Goal: Find contact information: Find contact information

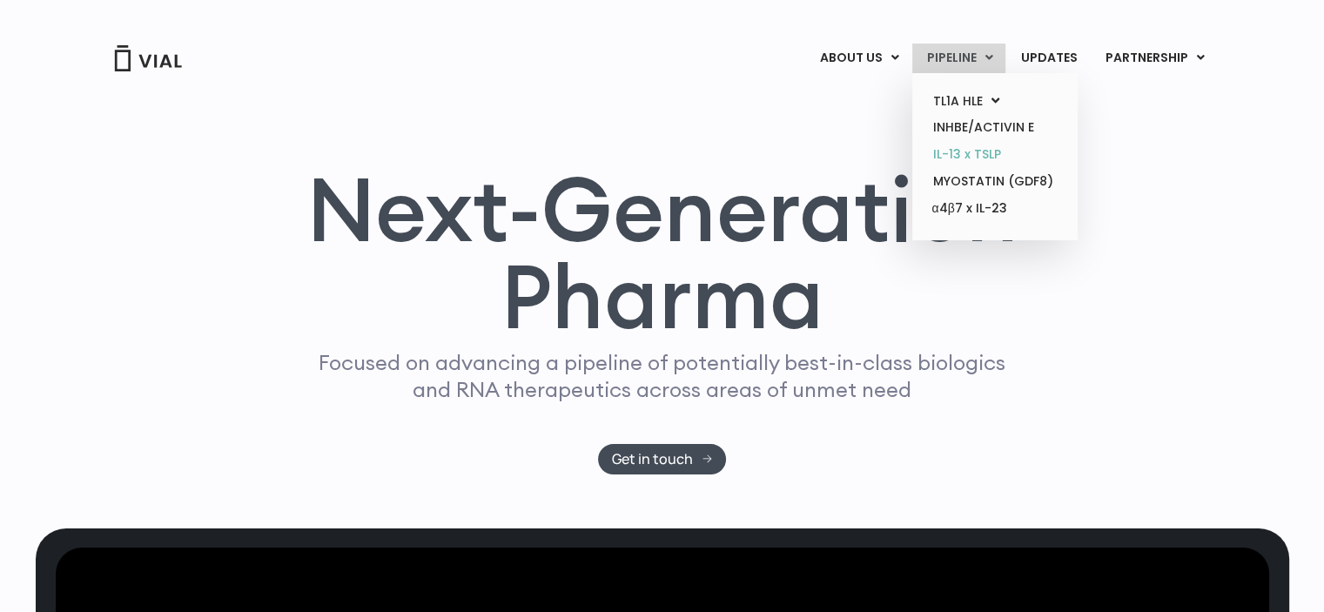
click at [979, 152] on link "IL-13 x TSLP" at bounding box center [994, 154] width 152 height 27
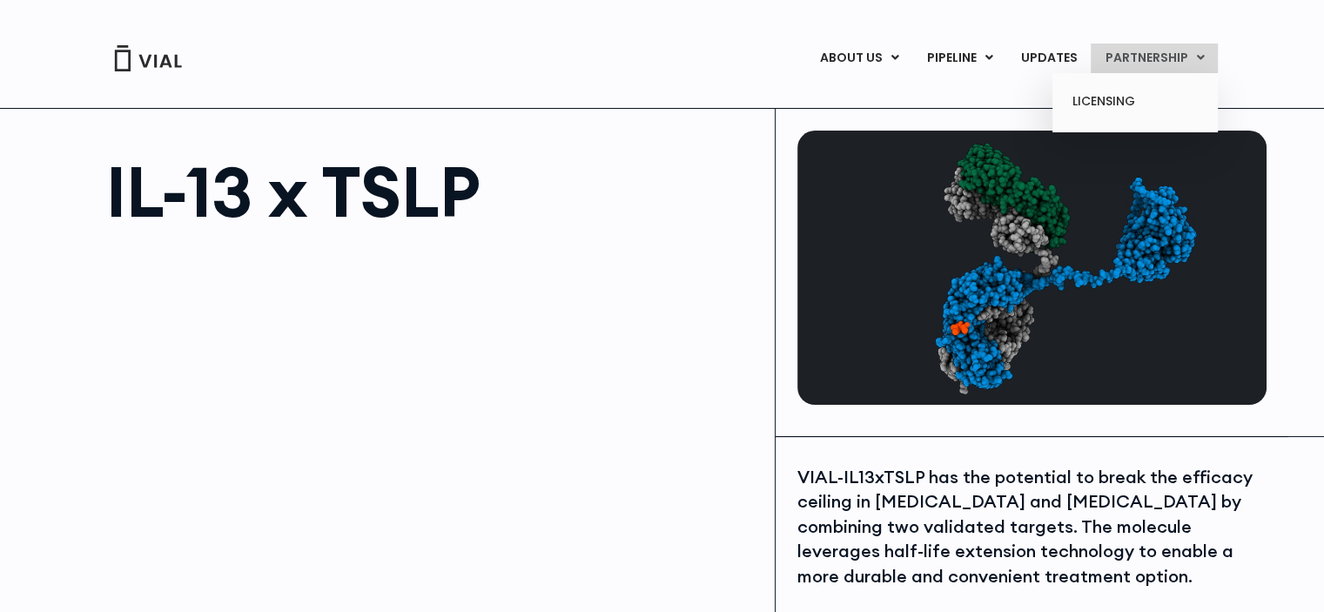
click at [1156, 58] on link "PARTNERSHIP" at bounding box center [1154, 59] width 127 height 30
click at [1129, 104] on link "LICENSING" at bounding box center [1135, 102] width 152 height 28
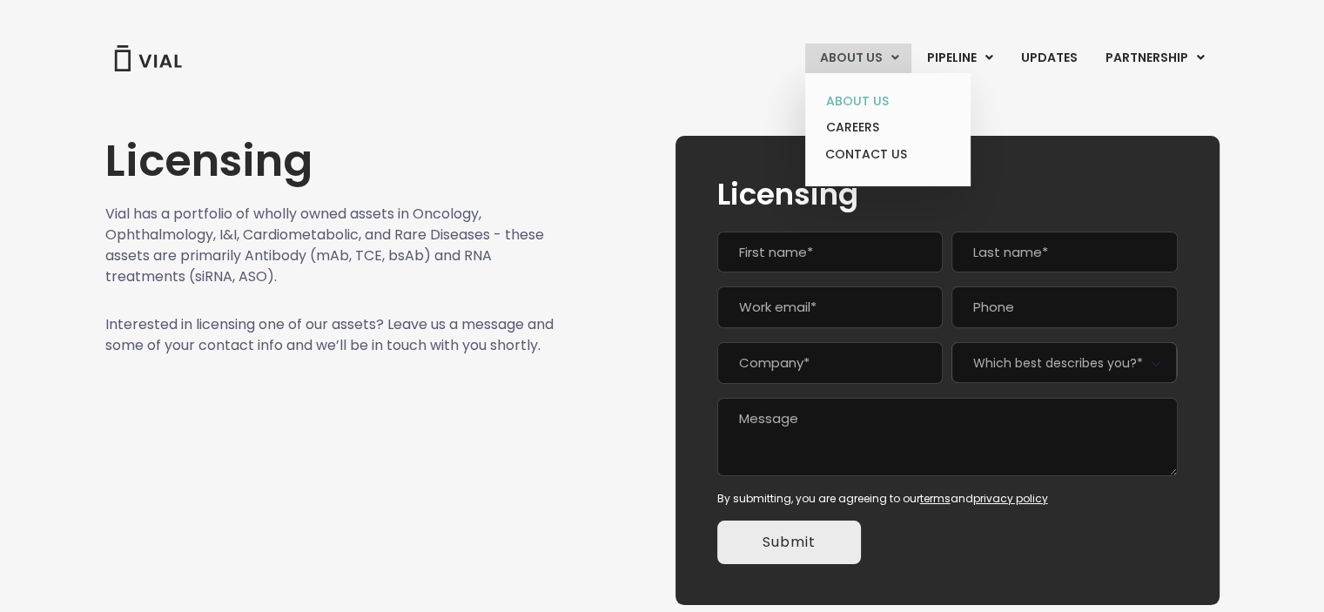
click at [878, 104] on link "ABOUT US" at bounding box center [887, 101] width 152 height 27
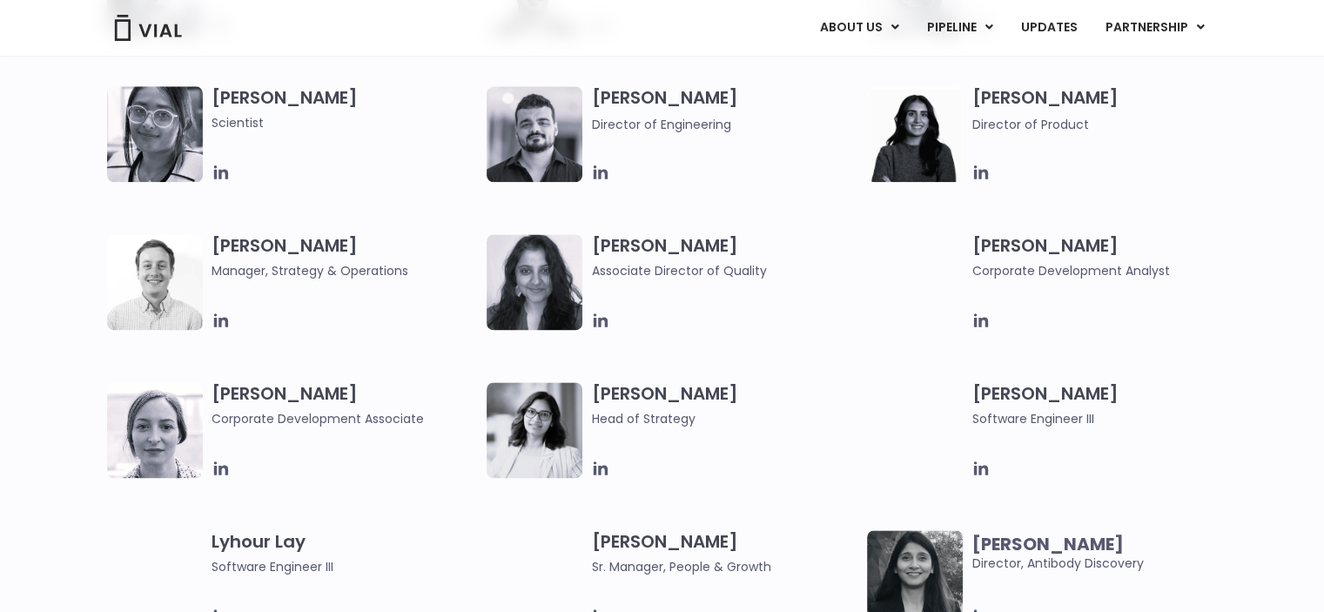
scroll to position [2264, 0]
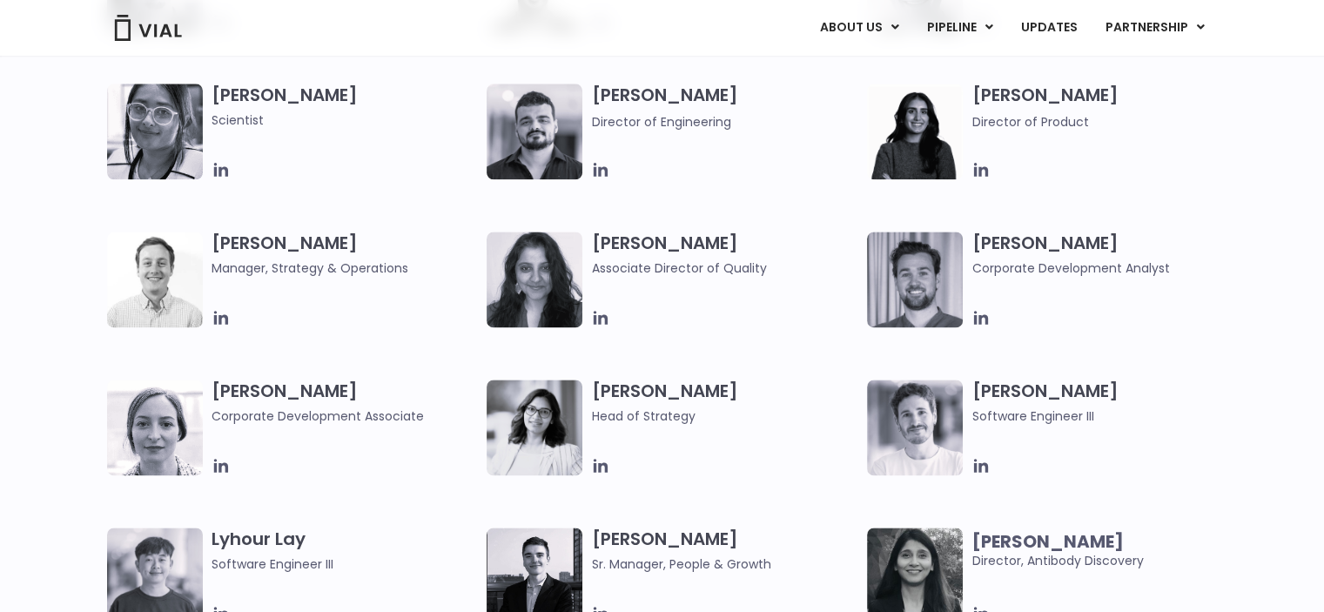
click at [539, 427] on img at bounding box center [535, 428] width 96 height 96
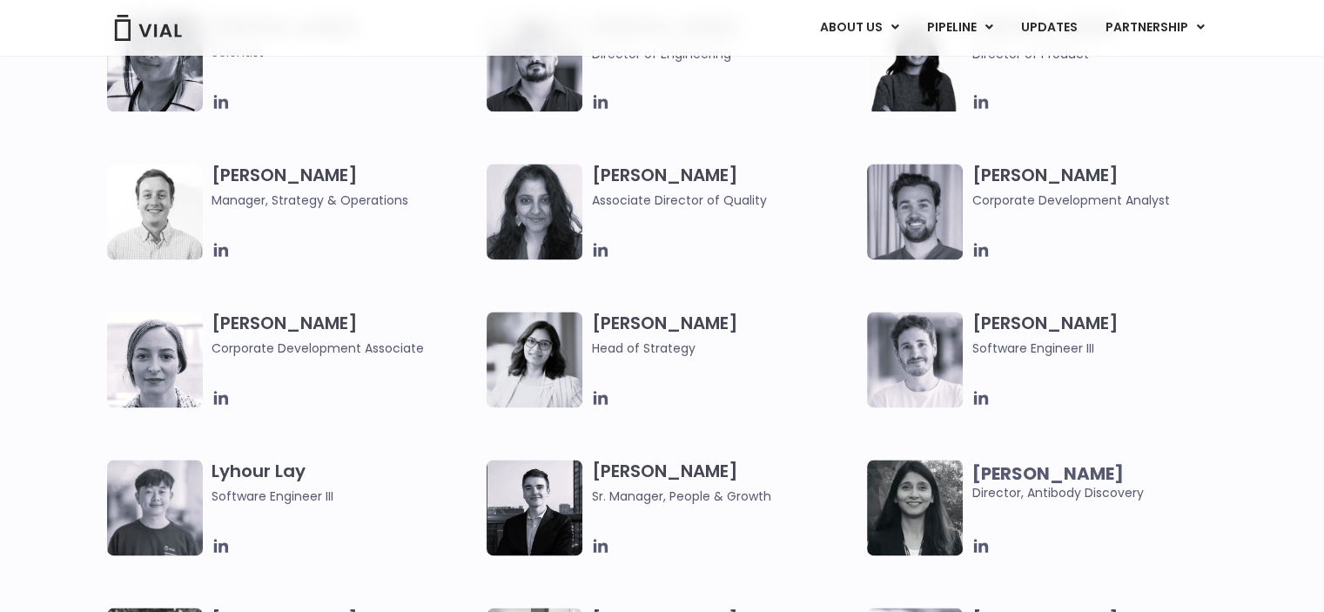
scroll to position [2333, 0]
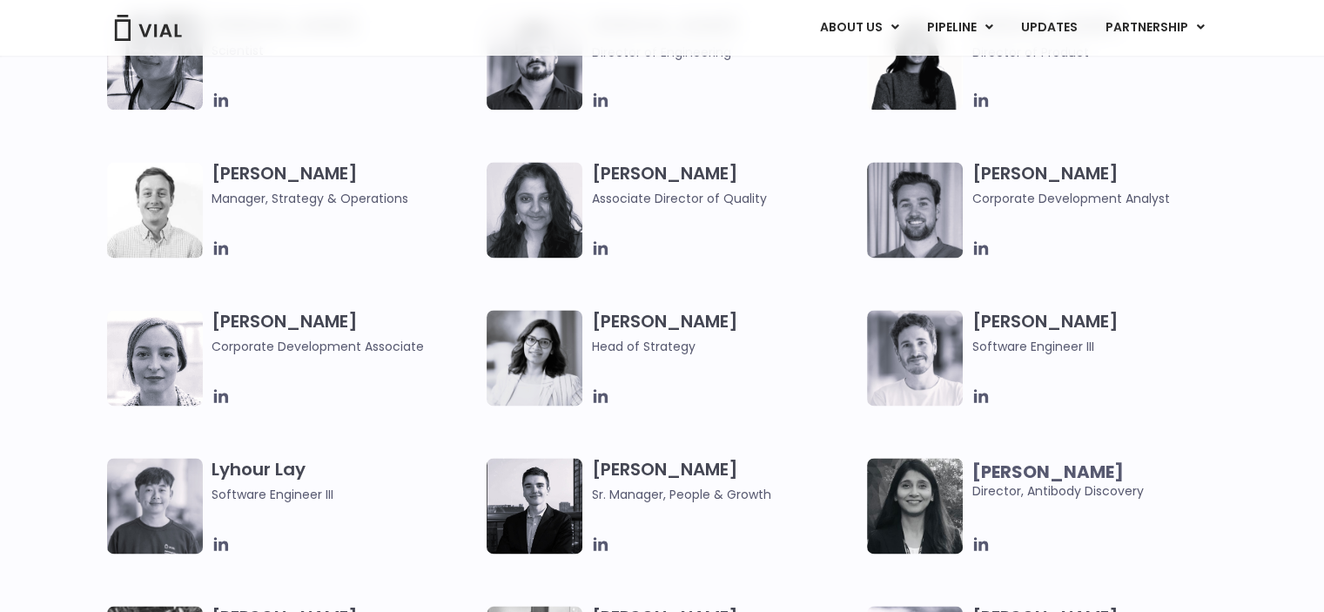
click at [69, 455] on div "Elia Lopez Lead Scientist Etunim Mike Clinical Project Manager Gabriella Mills …" at bounding box center [662, 14] width 1324 height 1184
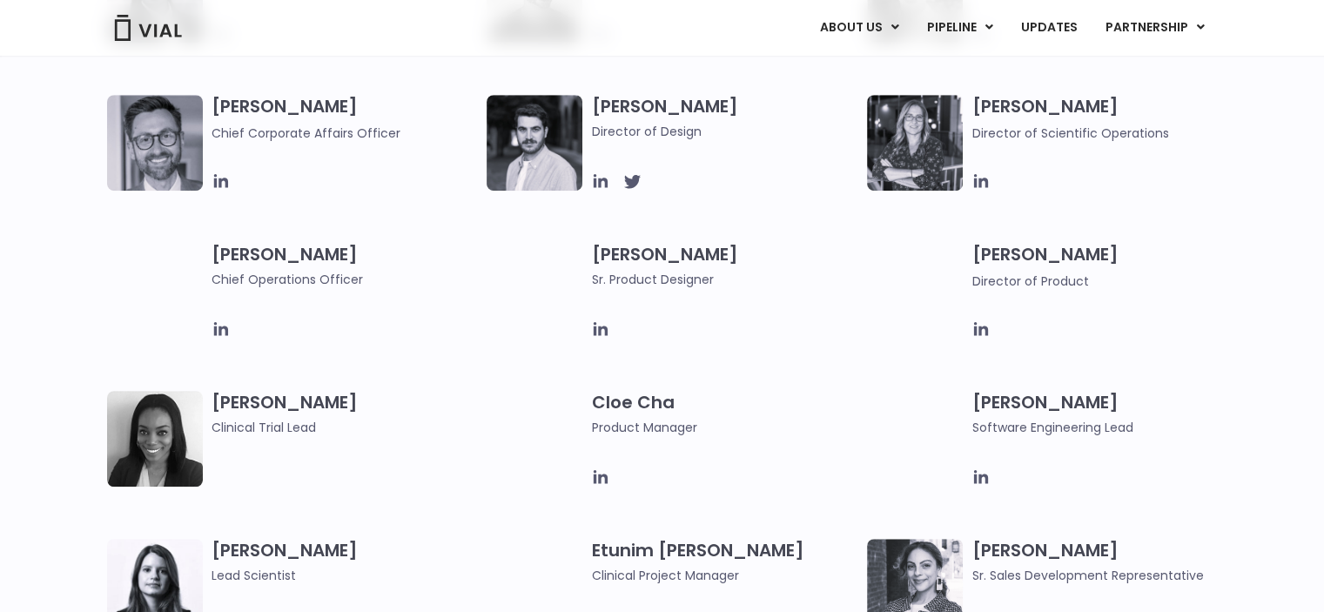
scroll to position [2518, 0]
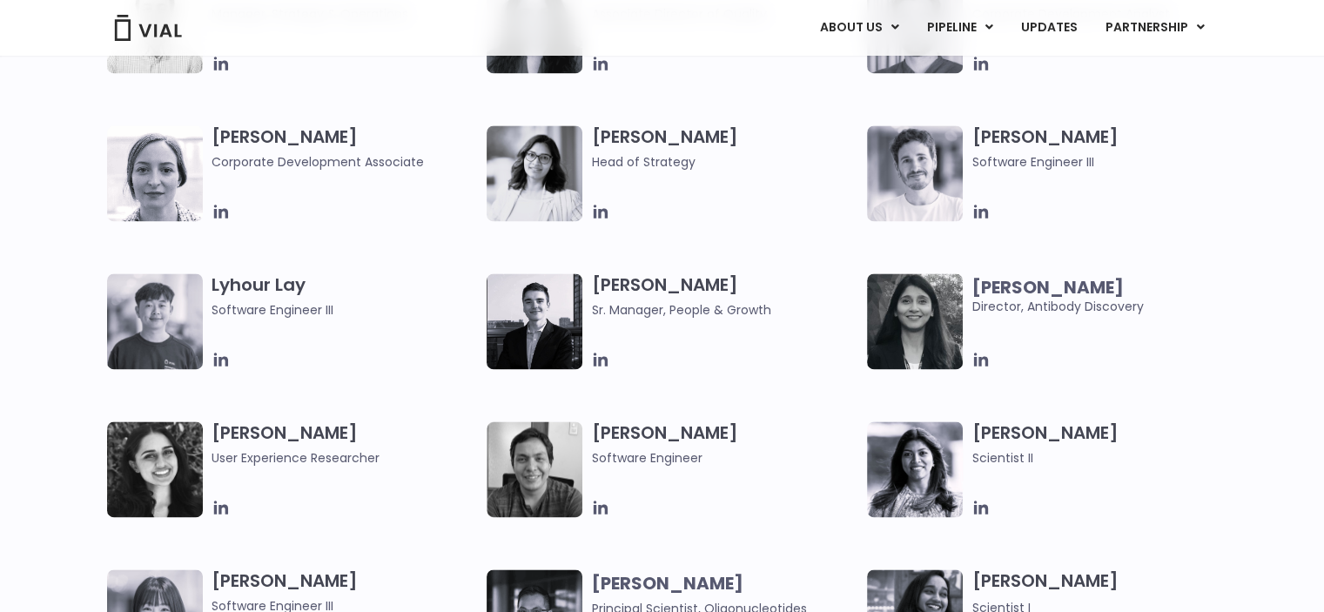
click at [142, 194] on img at bounding box center [155, 173] width 96 height 96
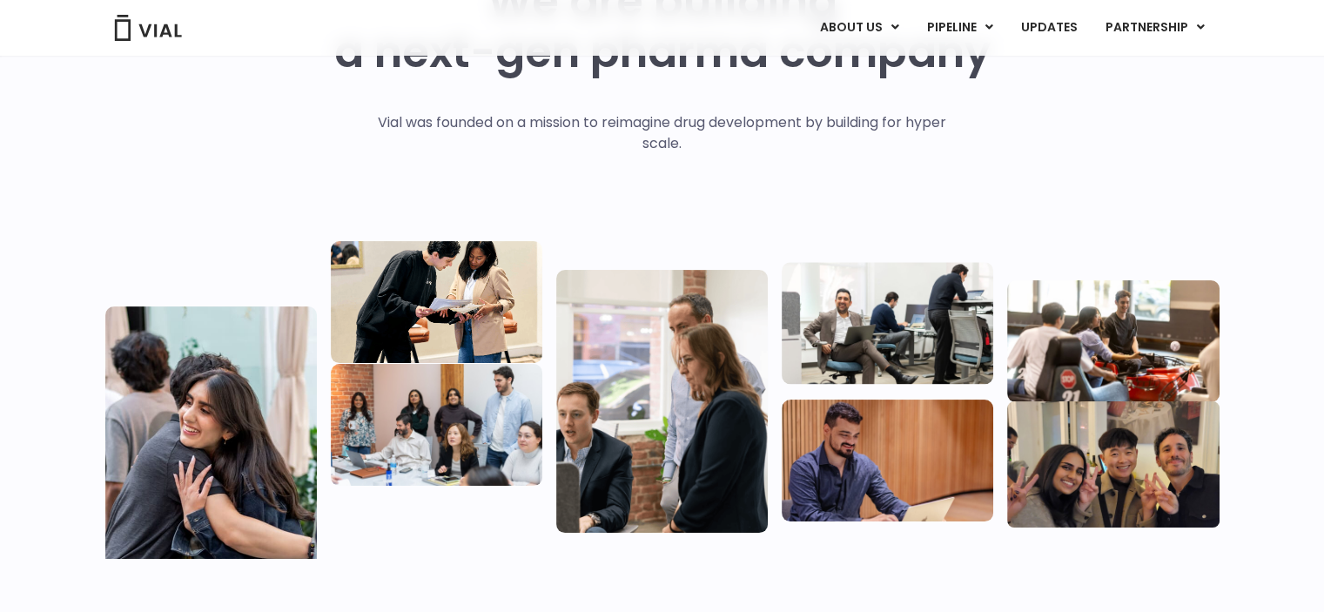
scroll to position [0, 0]
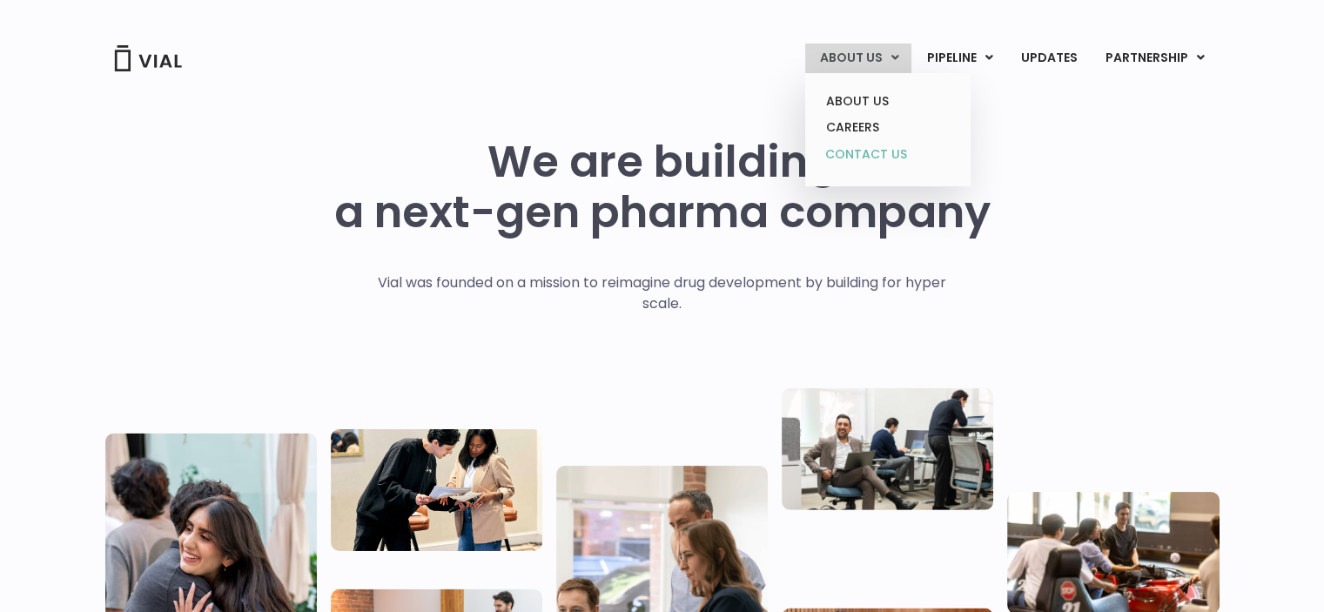
click at [858, 149] on link "CONTACT US" at bounding box center [887, 155] width 152 height 28
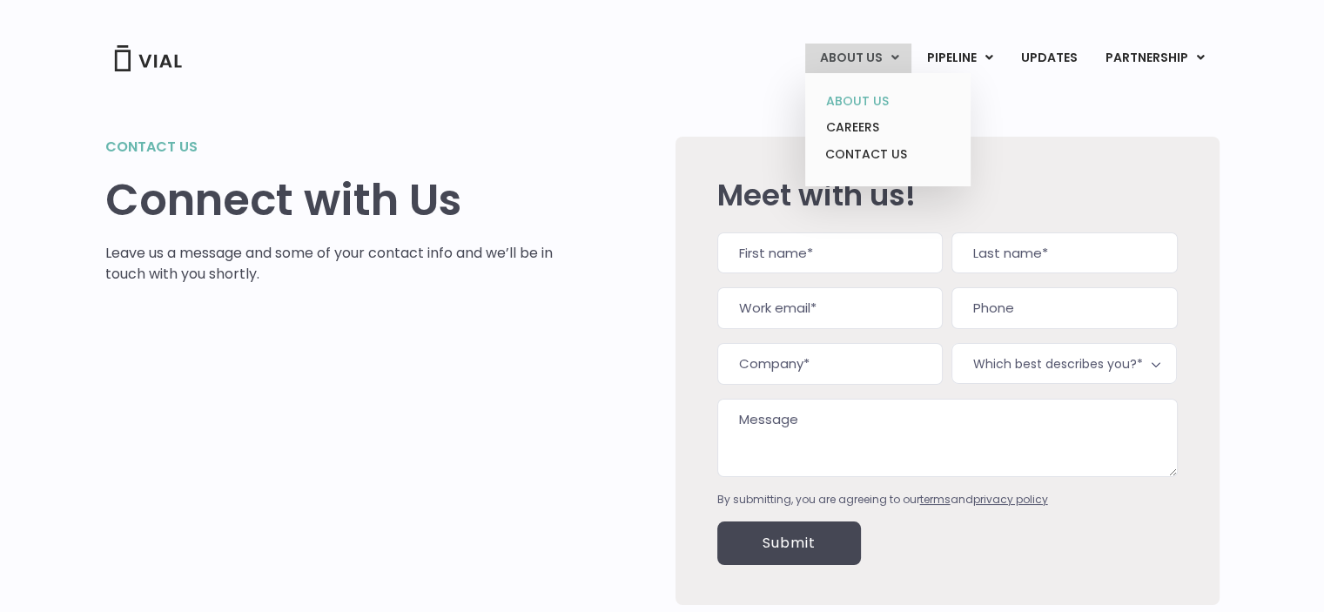
click at [852, 97] on link "ABOUT US" at bounding box center [887, 101] width 152 height 27
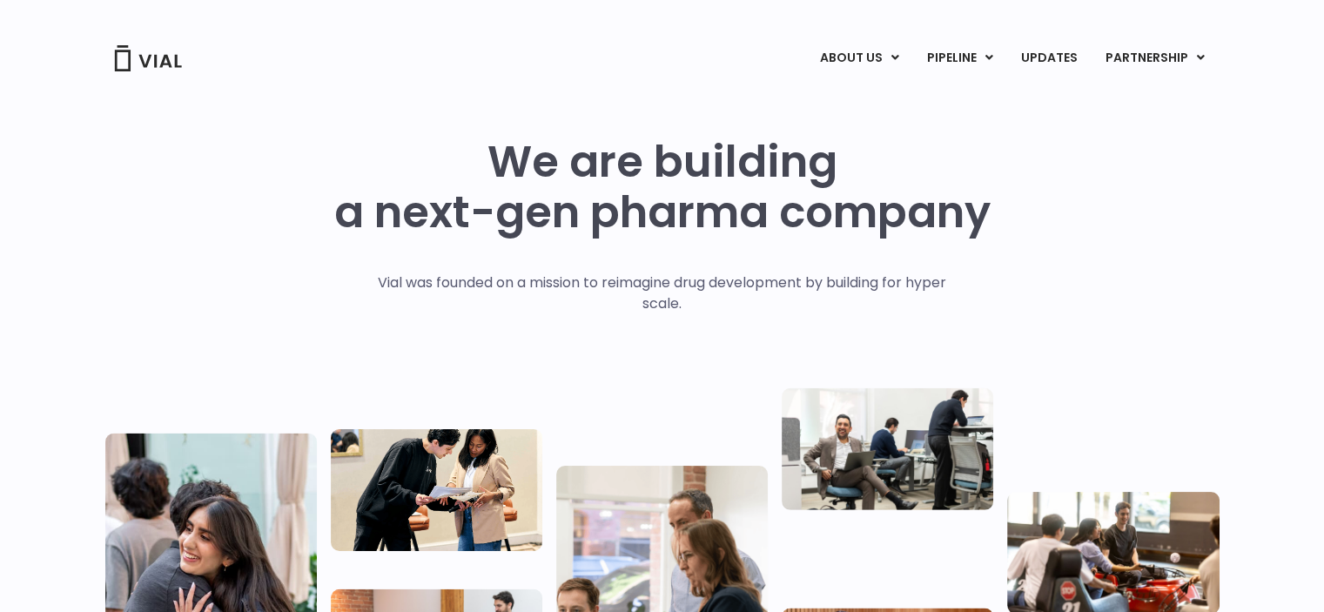
click at [1039, 208] on div "We are building a next-gen pharma company Vial was founded on a mission to reim…" at bounding box center [662, 428] width 1114 height 582
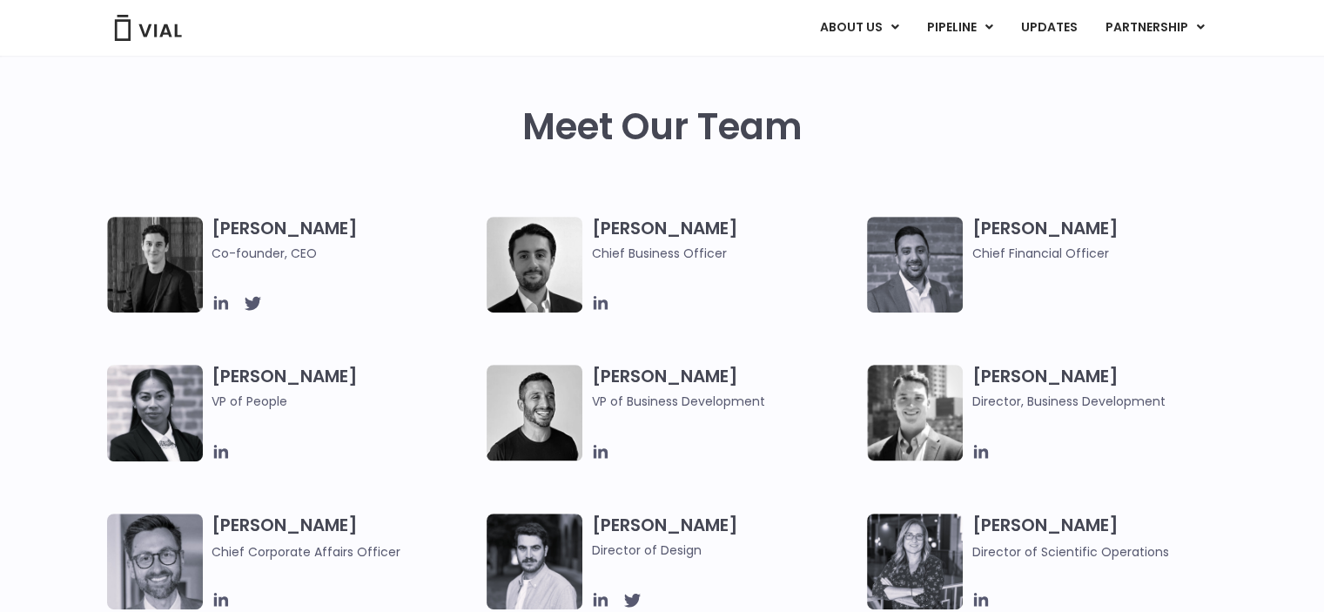
scroll to position [801, 0]
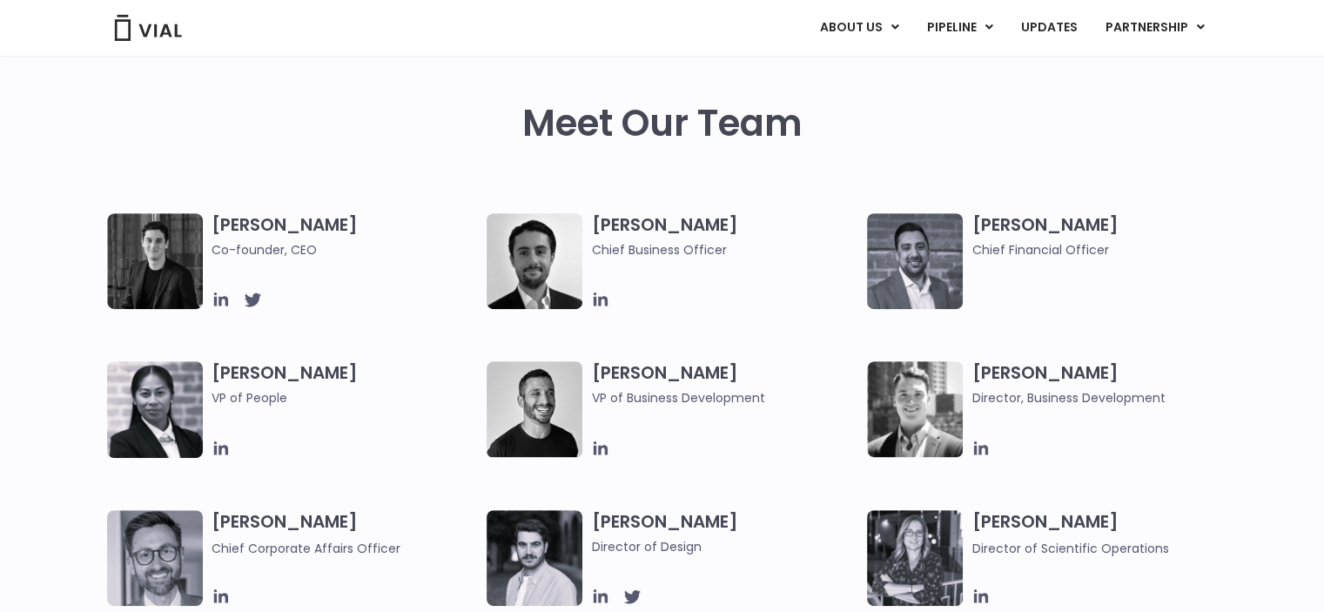
click at [794, 176] on div "Meet Our Team" at bounding box center [662, 158] width 280 height 111
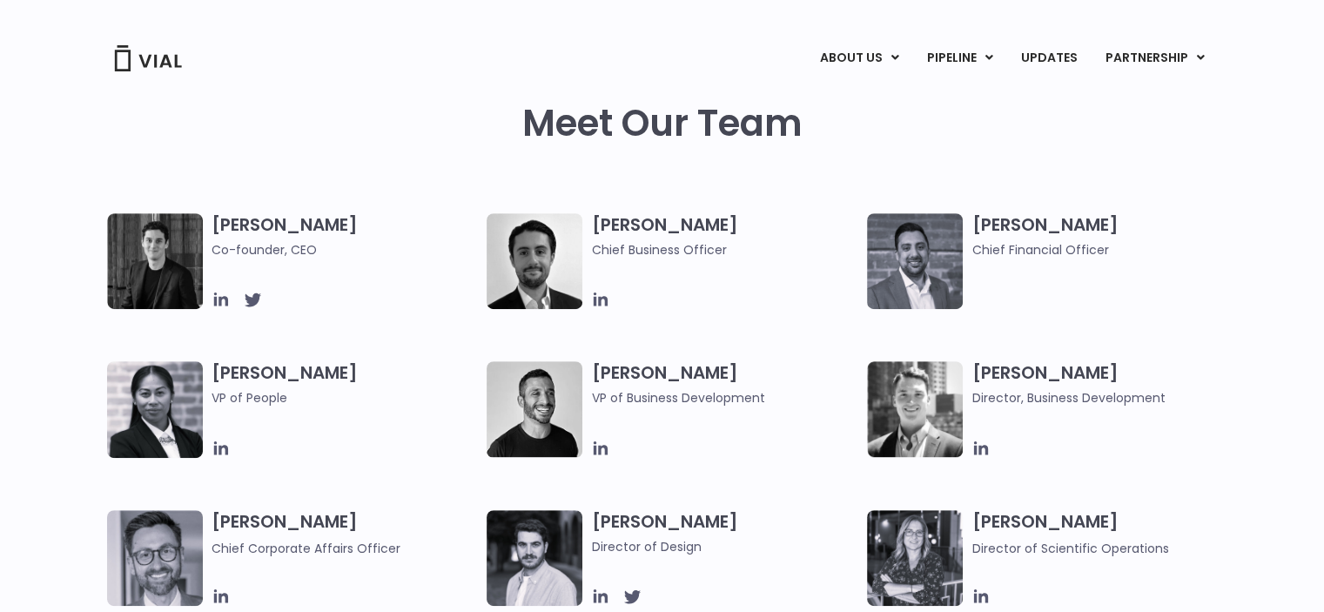
scroll to position [0, 0]
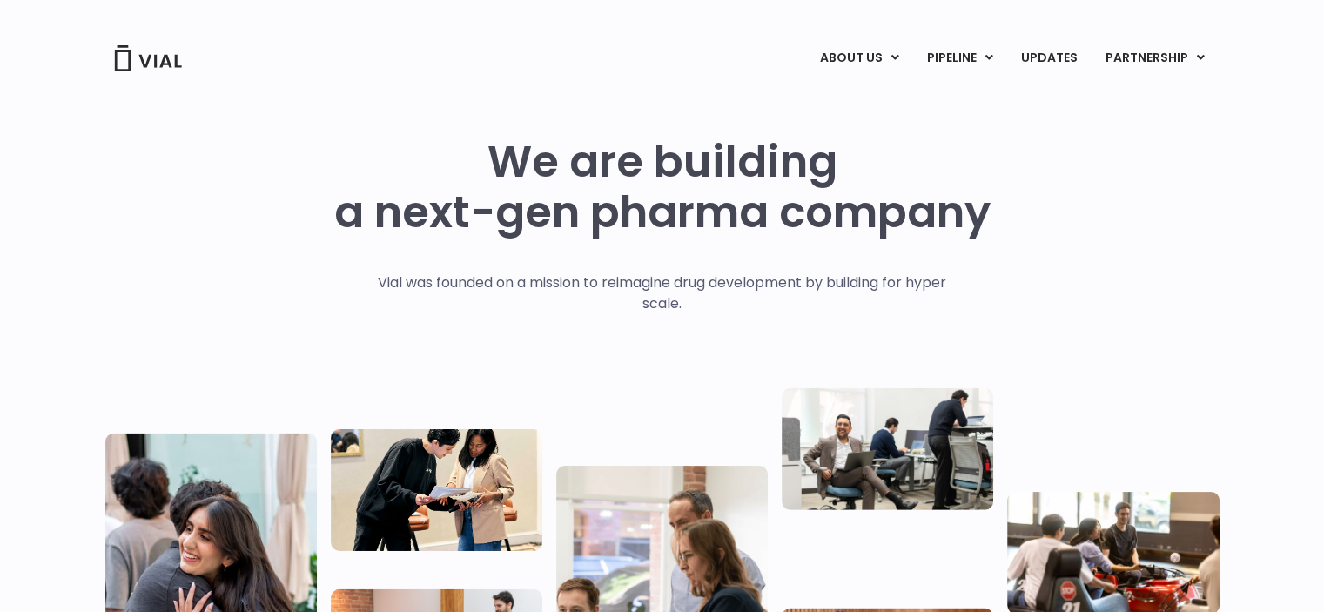
click at [1134, 247] on div "We are building a next-gen pharma company Vial was founded on a mission to reim…" at bounding box center [662, 428] width 1114 height 582
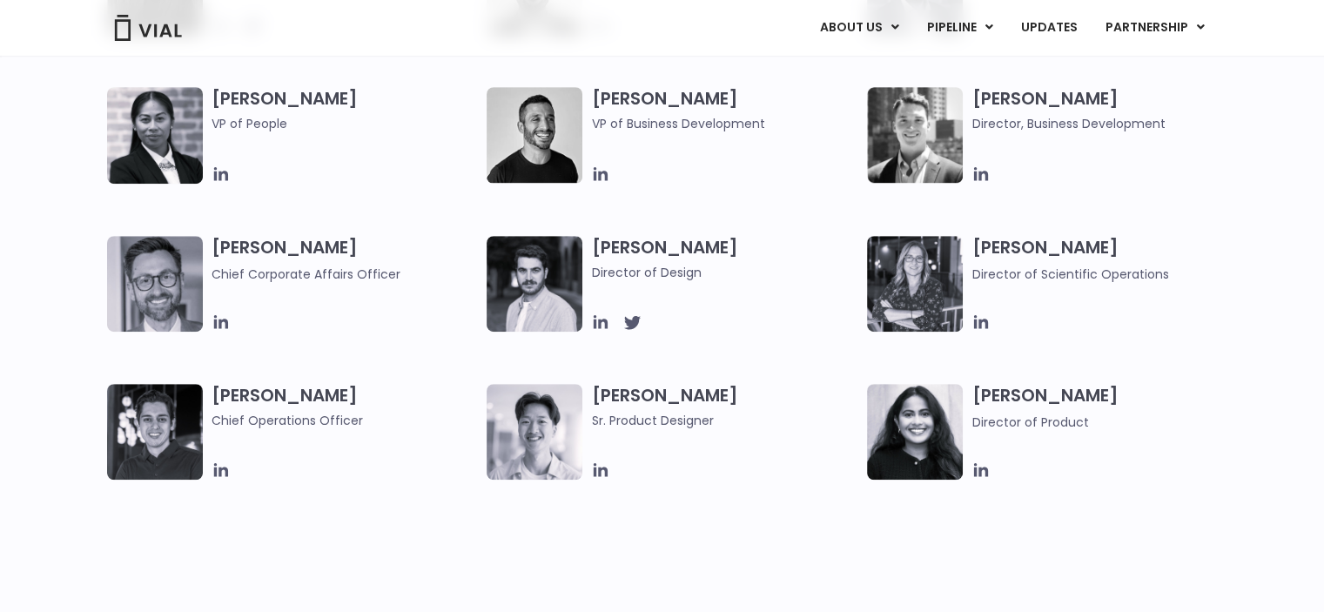
scroll to position [1080, 0]
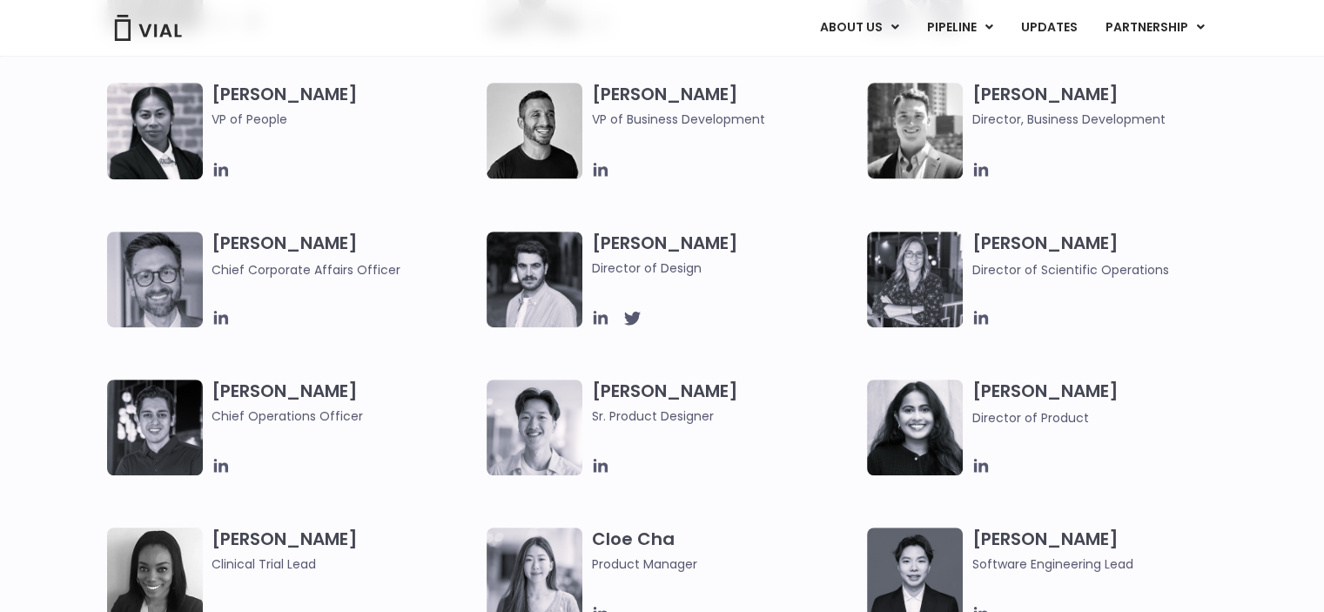
click at [781, 316] on div at bounding box center [724, 317] width 267 height 19
click at [796, 164] on div at bounding box center [724, 169] width 267 height 19
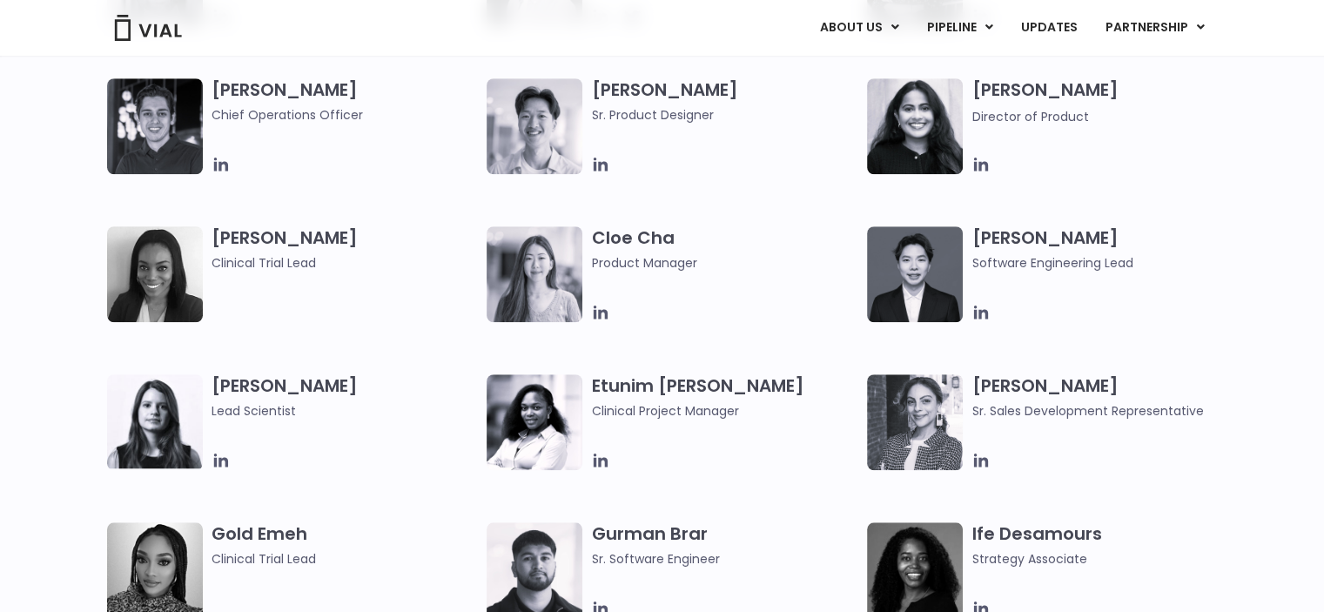
scroll to position [1387, 0]
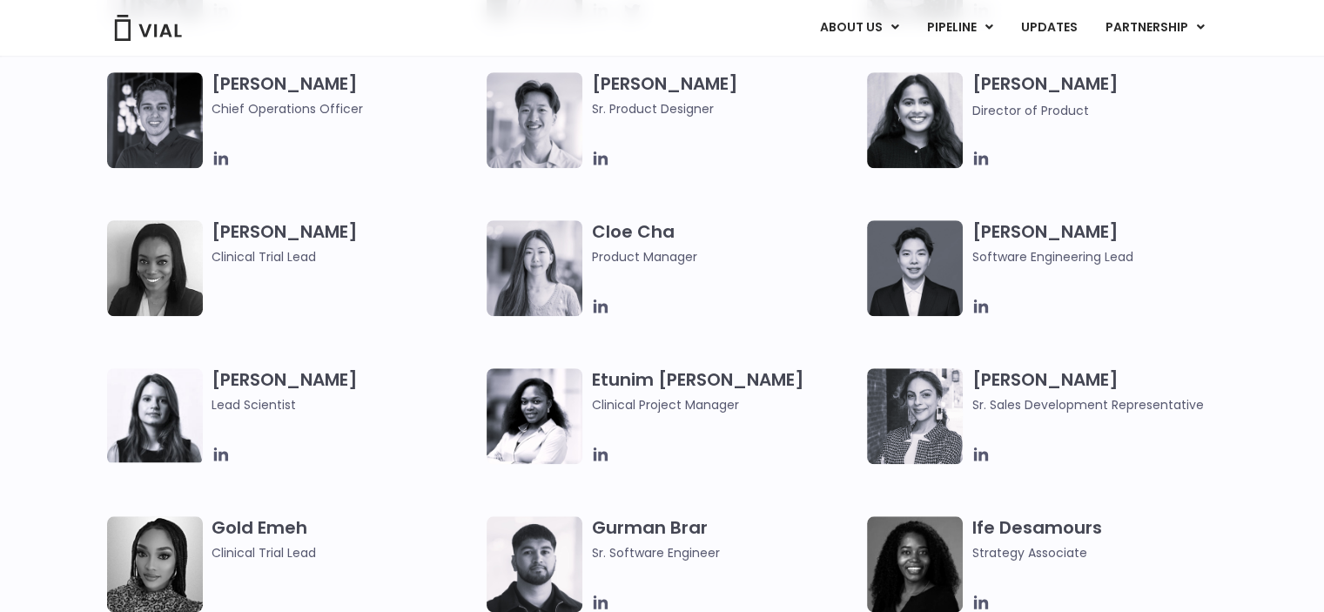
click at [305, 298] on div "Anita Ebeye Clinical Trial Lead" at bounding box center [350, 268] width 276 height 96
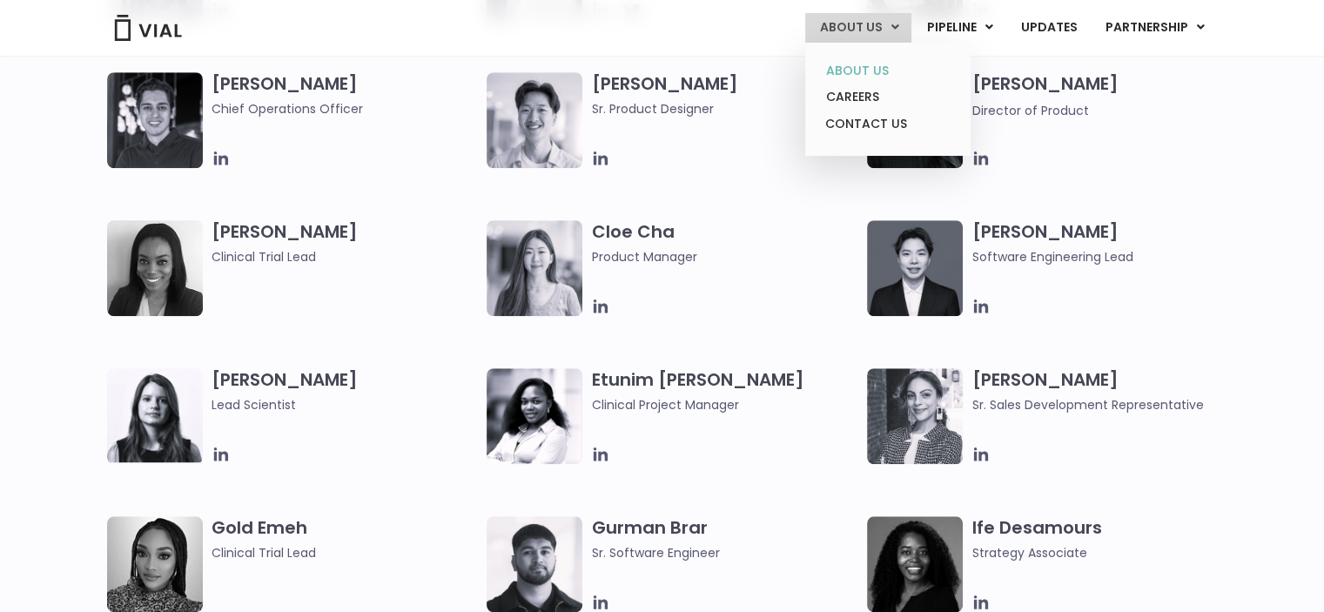
click at [856, 73] on link "ABOUT US" at bounding box center [887, 70] width 152 height 27
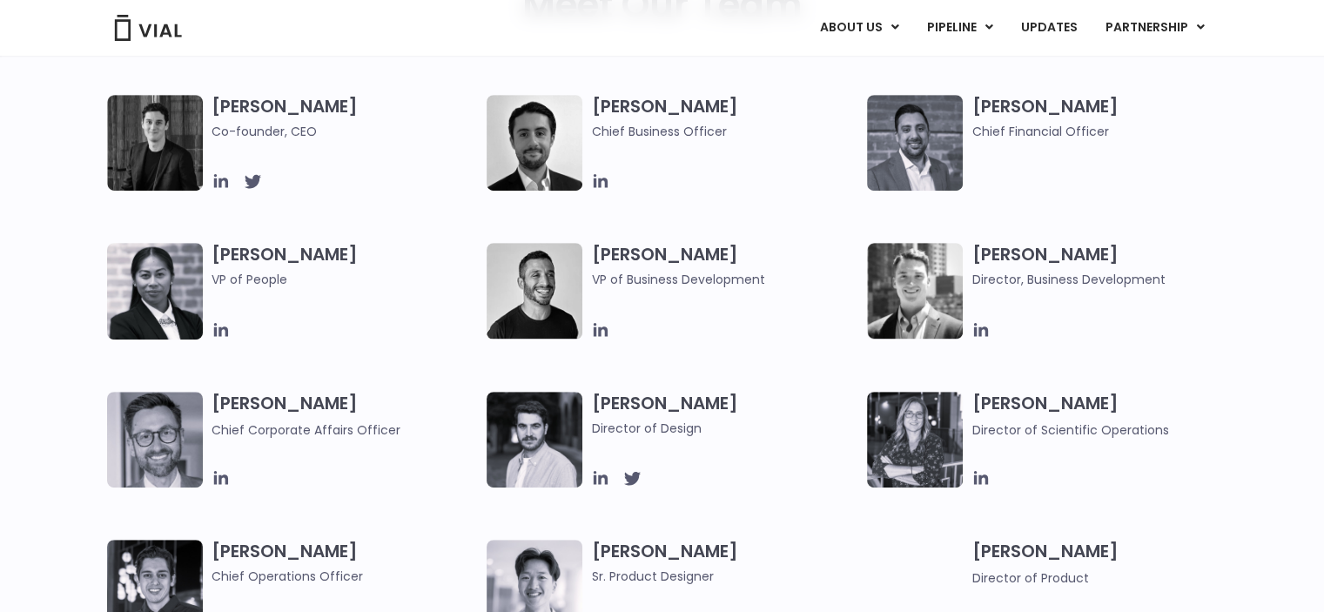
scroll to position [902, 0]
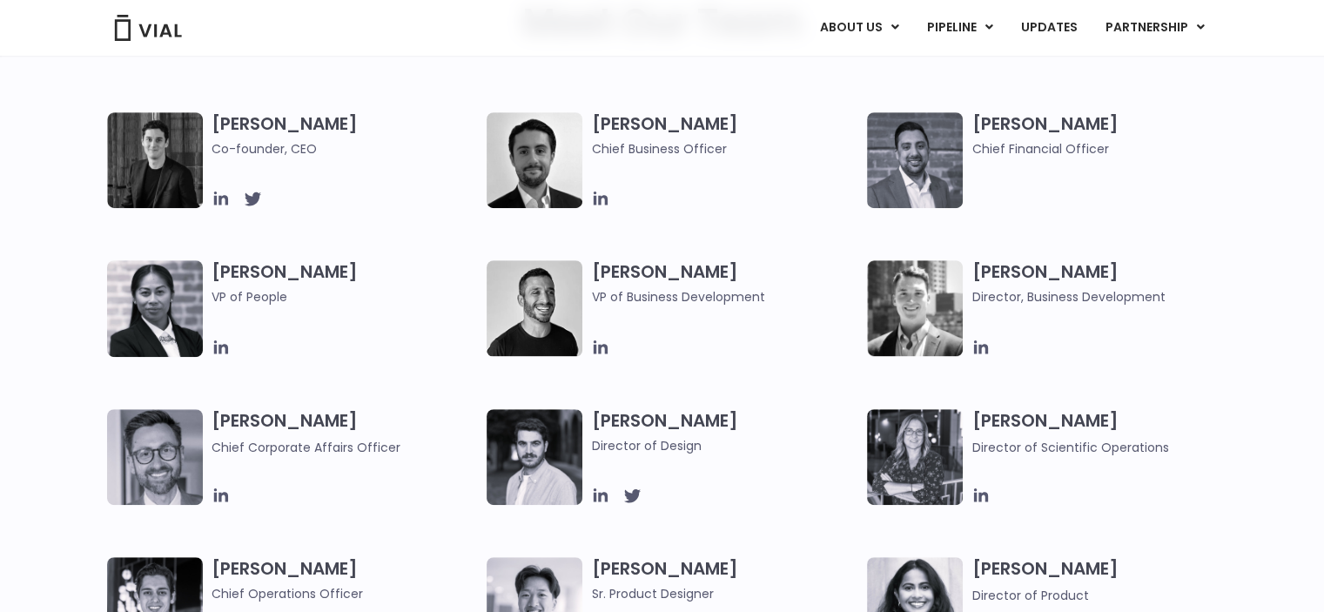
click at [404, 182] on div "[PERSON_NAME] Co-founder, CEO" at bounding box center [350, 160] width 276 height 96
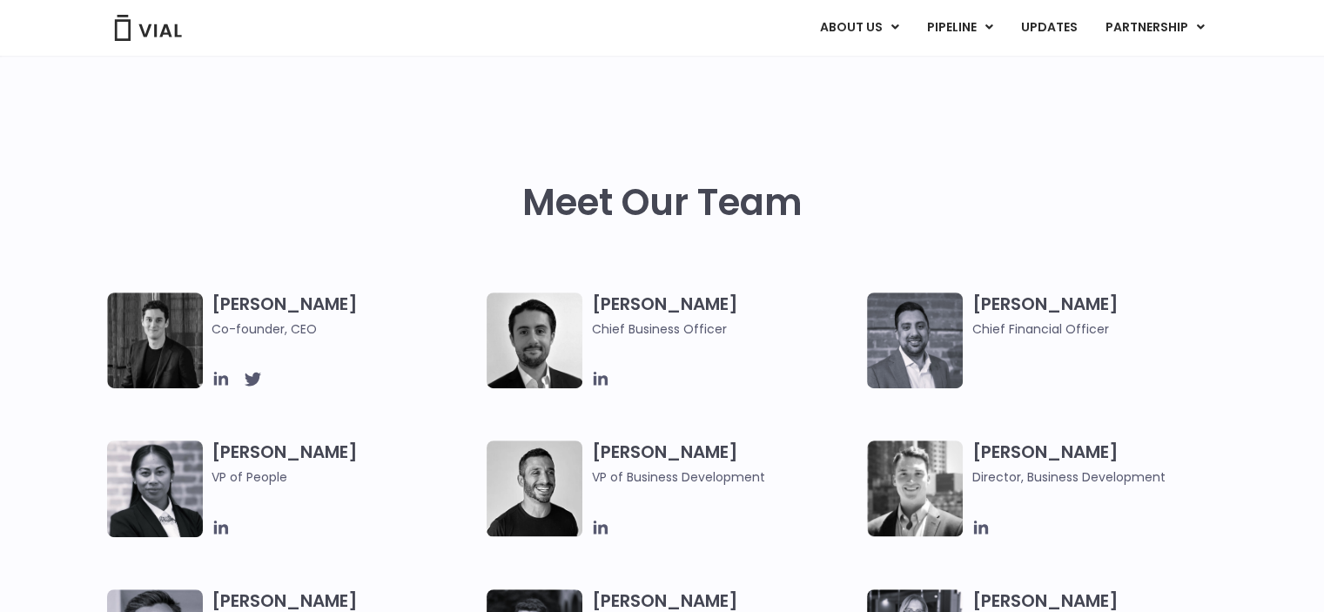
scroll to position [1163, 0]
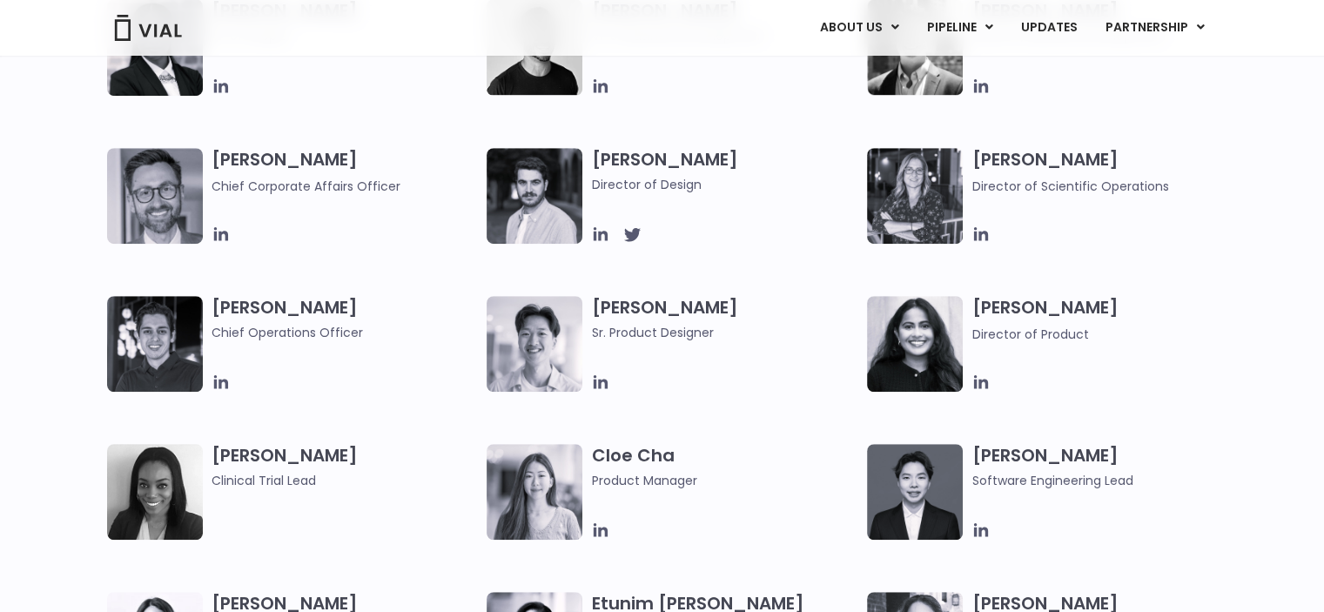
click at [454, 439] on div "[PERSON_NAME] Co-founder, CEO [PERSON_NAME] Chief Business Officer [PERSON_NAME…" at bounding box center [677, 221] width 1141 height 741
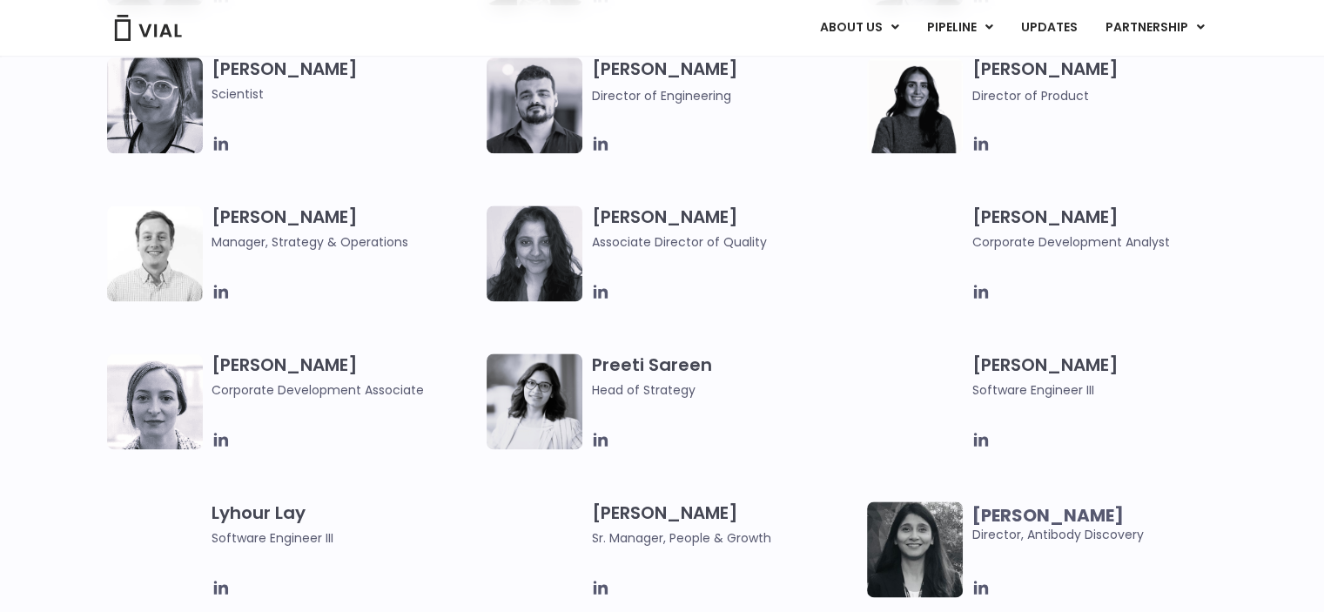
scroll to position [2347, 0]
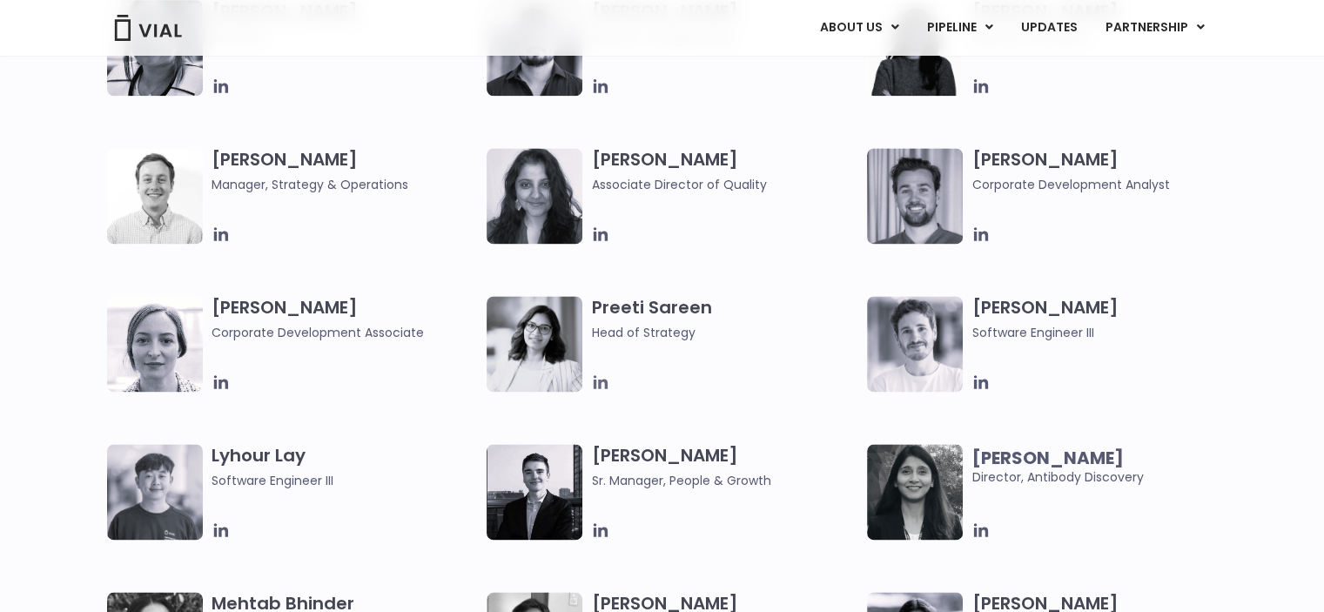
click at [599, 382] on icon at bounding box center [601, 382] width 14 height 14
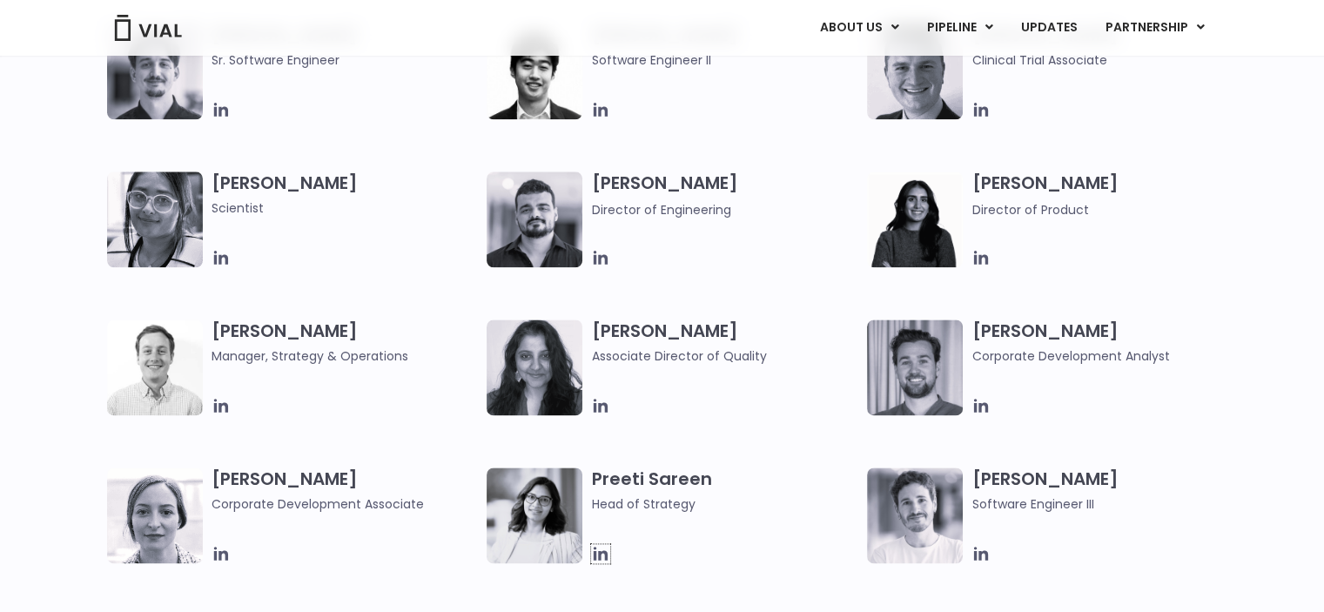
scroll to position [2173, 0]
